Goal: Communication & Community: Participate in discussion

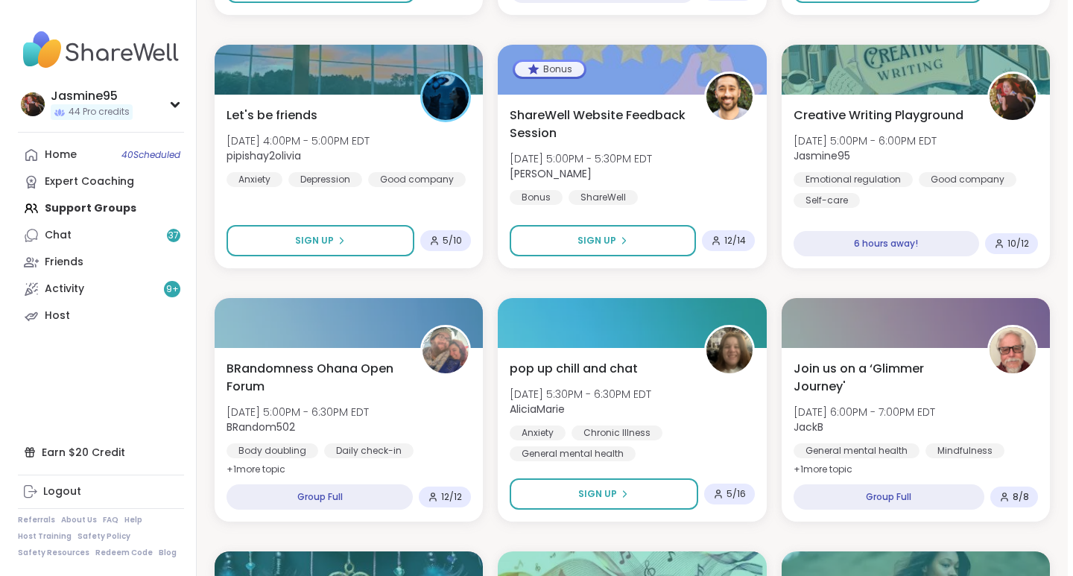
scroll to position [2512, 0]
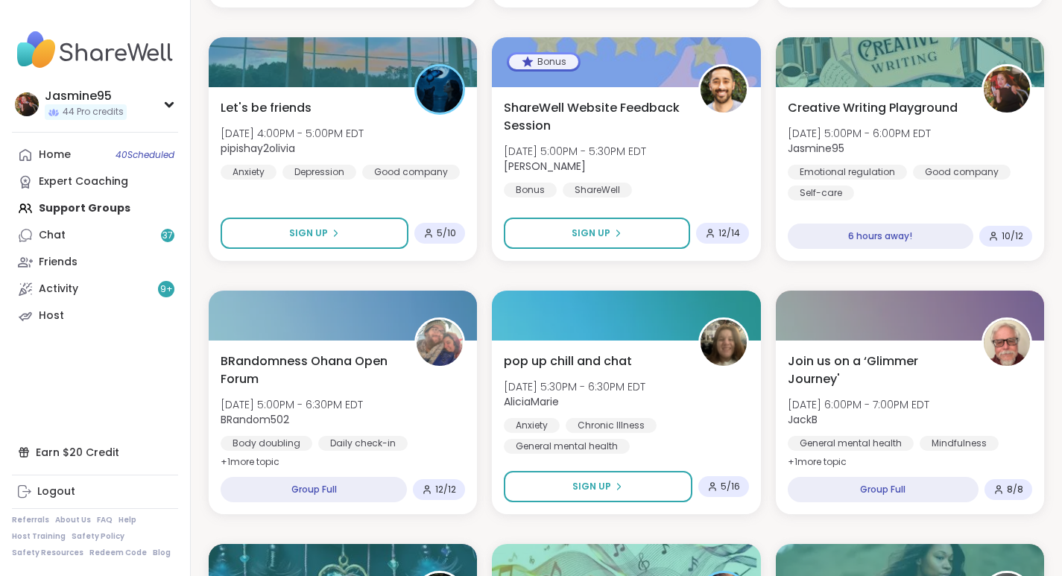
click at [909, 121] on div "Creative Writing Playground [DATE] 5:00PM - 6:00PM EDT Jasmine95 Emotional regu…" at bounding box center [910, 149] width 244 height 101
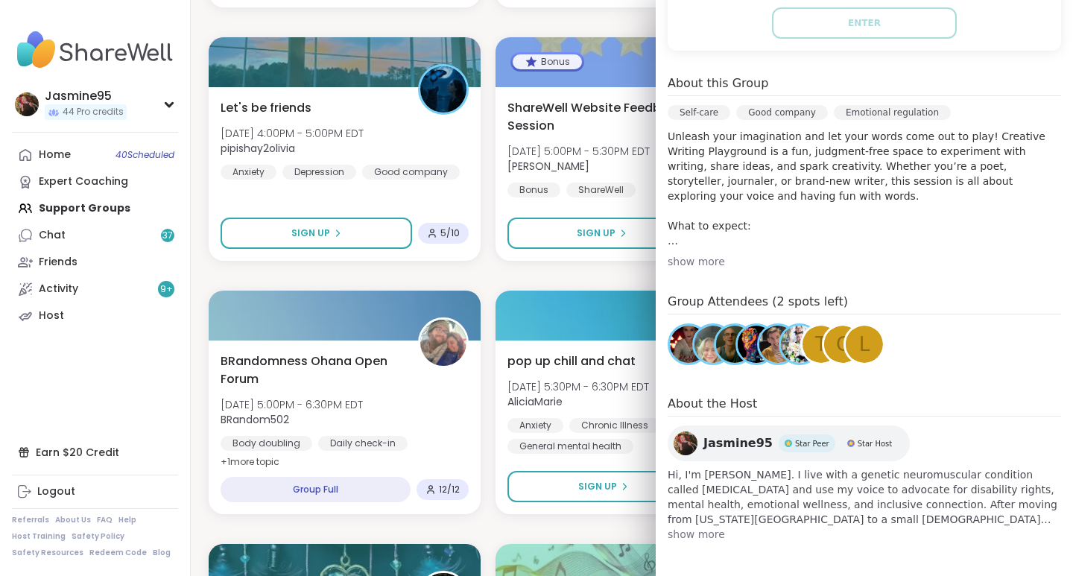
scroll to position [357, 0]
click at [127, 242] on link "Chat 37" at bounding box center [95, 235] width 166 height 27
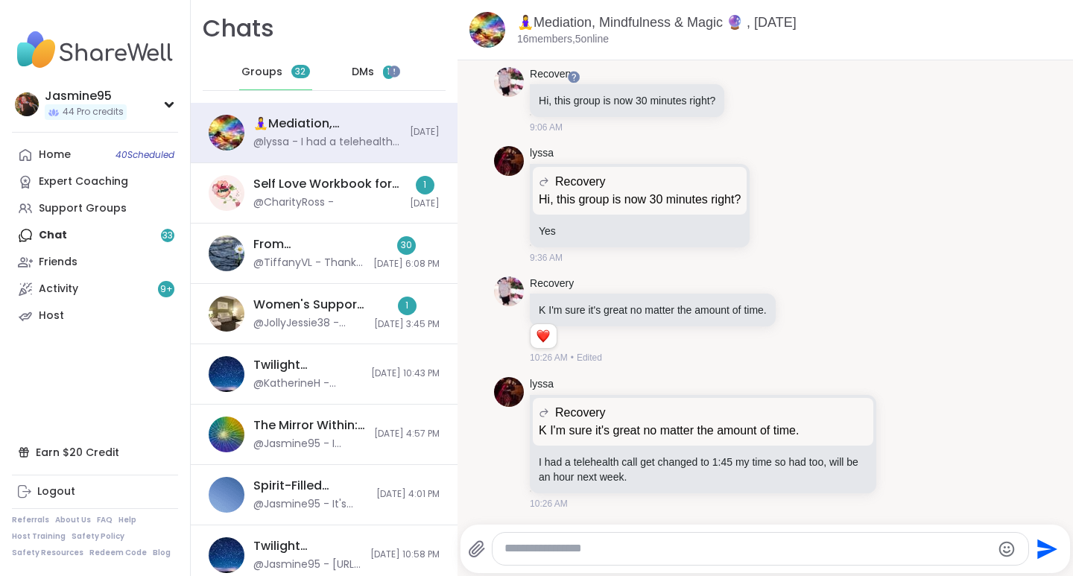
click at [530, 551] on textarea "Type your message" at bounding box center [747, 549] width 487 height 16
type textarea "*"
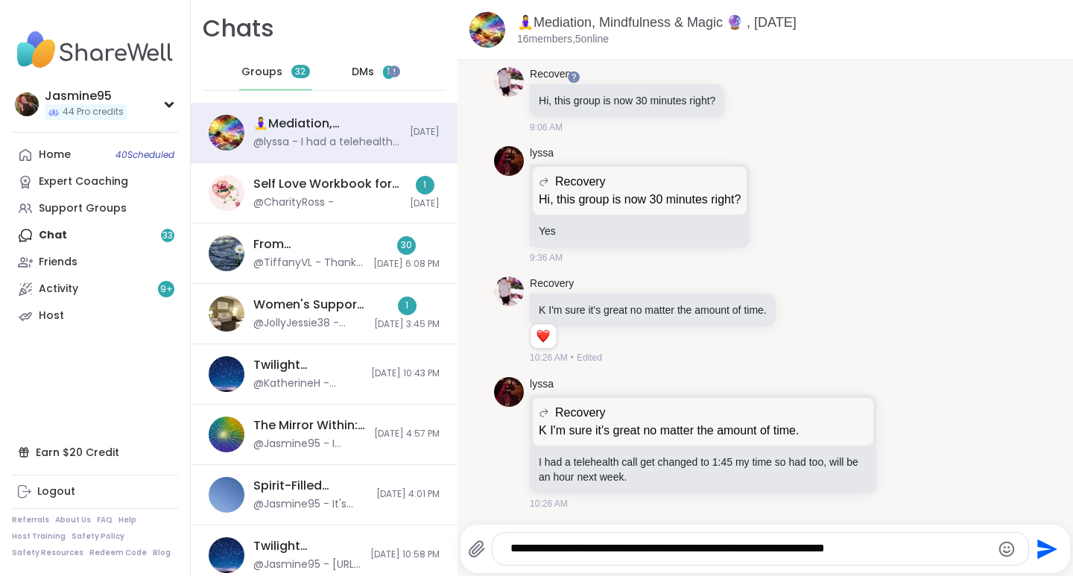
type textarea "**********"
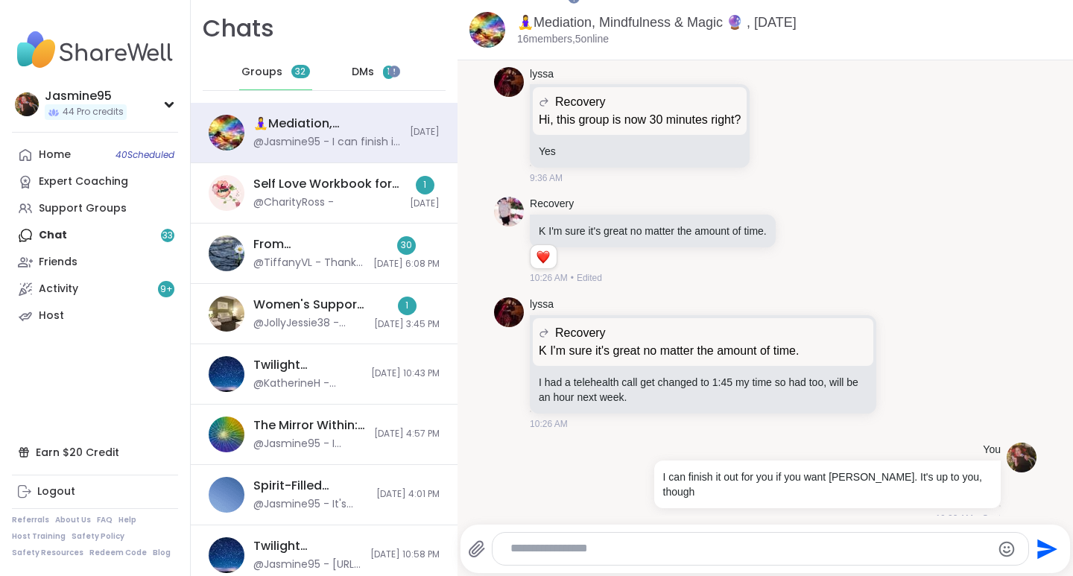
scroll to position [174, 0]
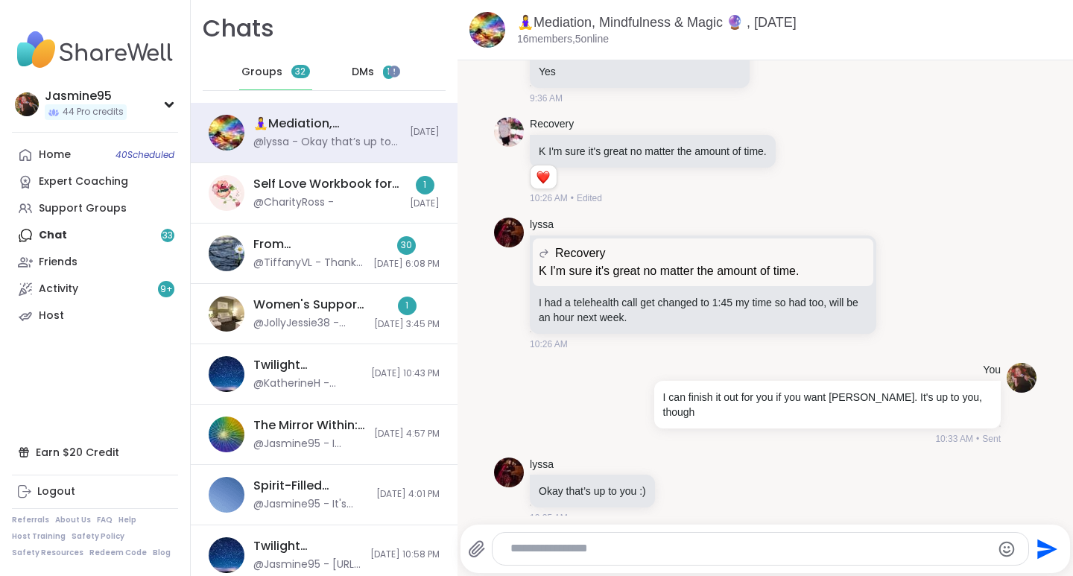
type textarea "*"
type textarea "**********"
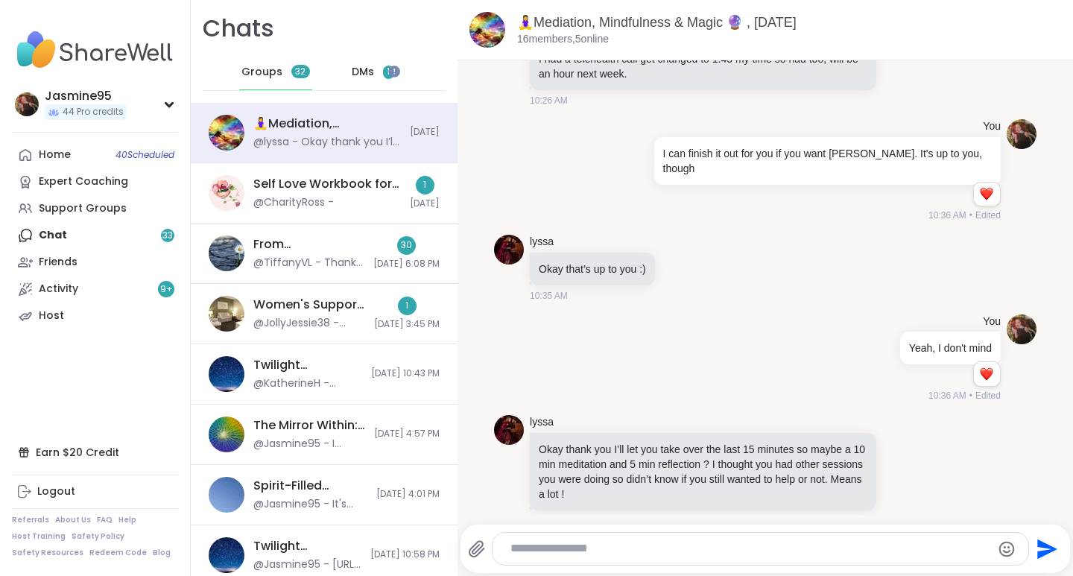
scroll to position [419, 0]
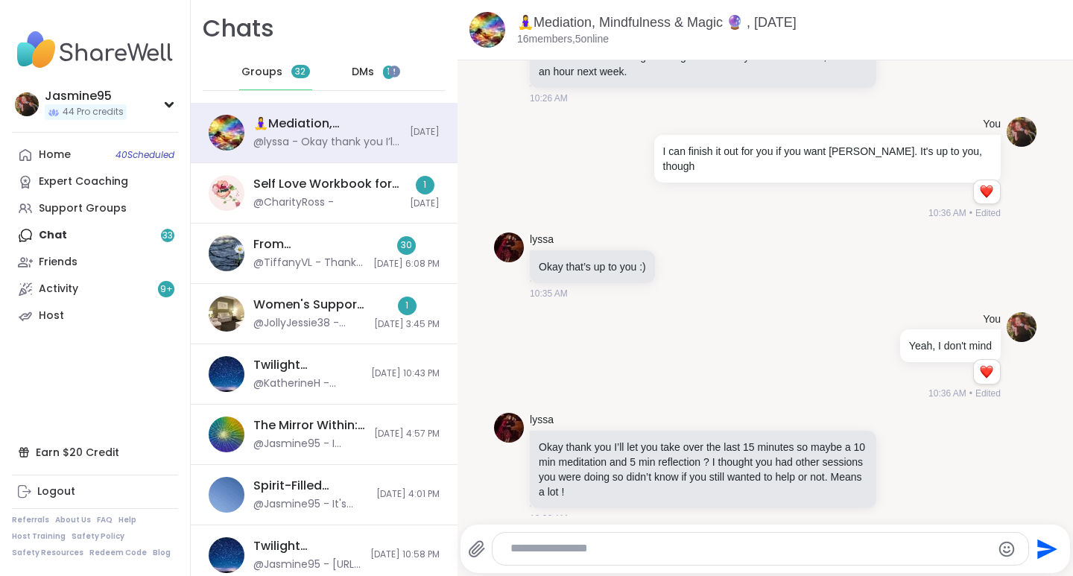
type textarea "*"
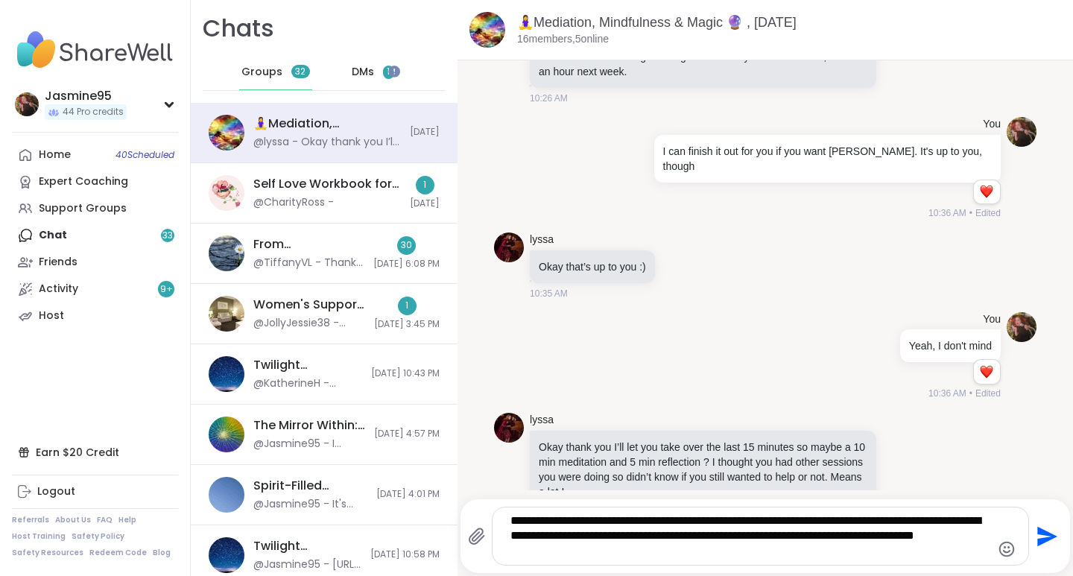
type textarea "**********"
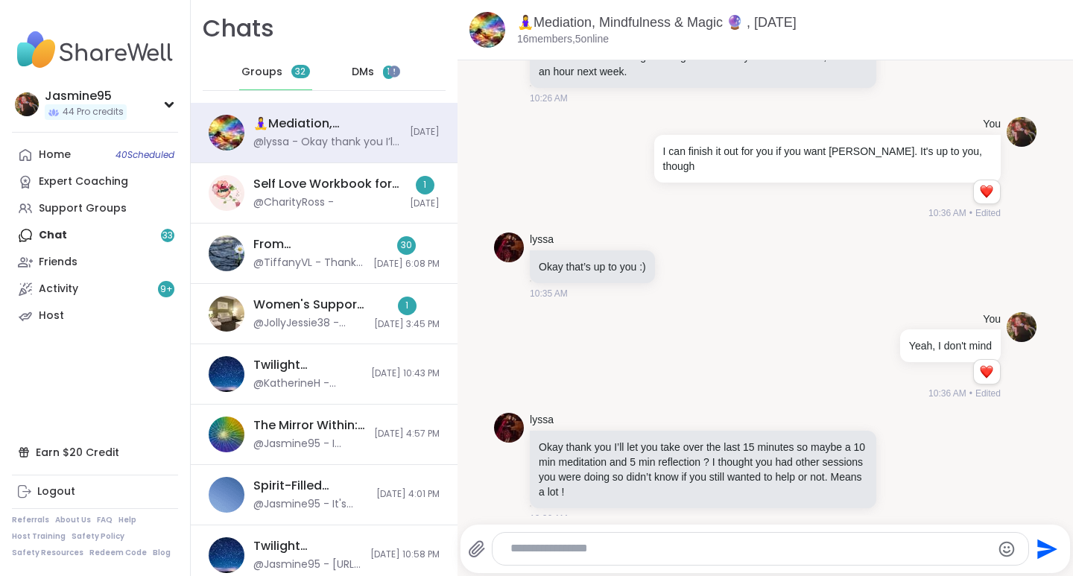
scroll to position [544, 0]
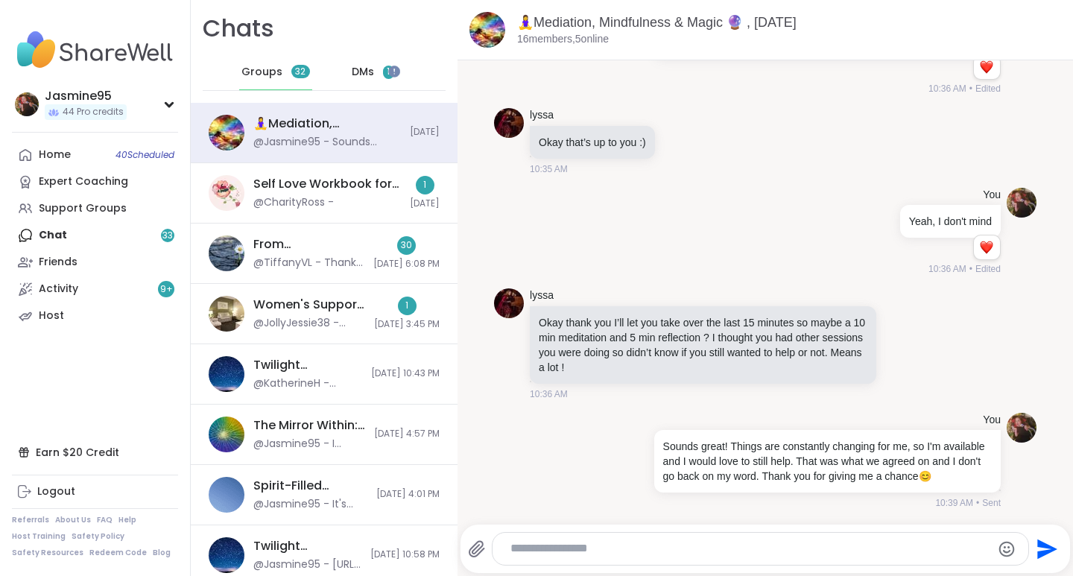
click at [357, 193] on div "Self Love Workbook for Women, [DATE] @CharityRoss -" at bounding box center [327, 193] width 148 height 34
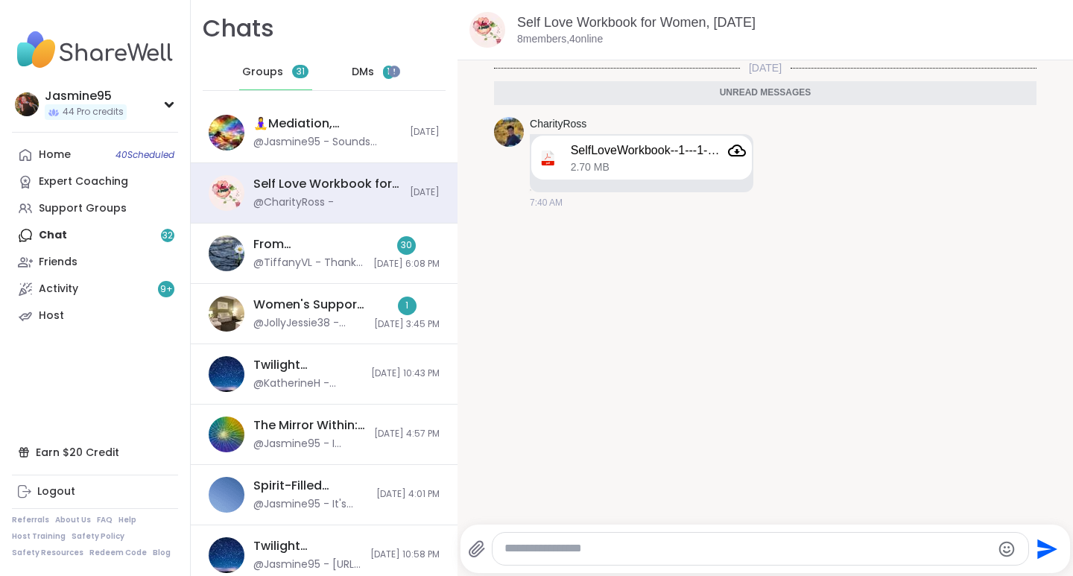
scroll to position [0, 0]
click at [596, 162] on span "2.70 MB" at bounding box center [590, 167] width 39 height 13
click at [738, 150] on icon "Attachment" at bounding box center [737, 151] width 18 height 18
click at [317, 256] on div "@TiffanyVL - Thank you so much for spending this time with me [DATE] — for slow…" at bounding box center [308, 263] width 111 height 15
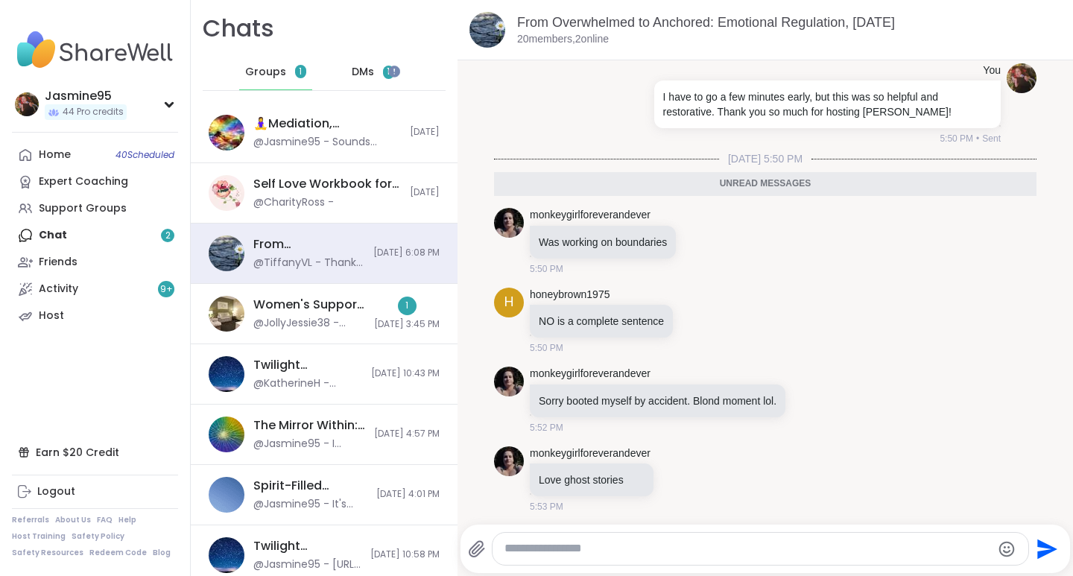
scroll to position [5832, 0]
